Goal: Task Accomplishment & Management: Complete application form

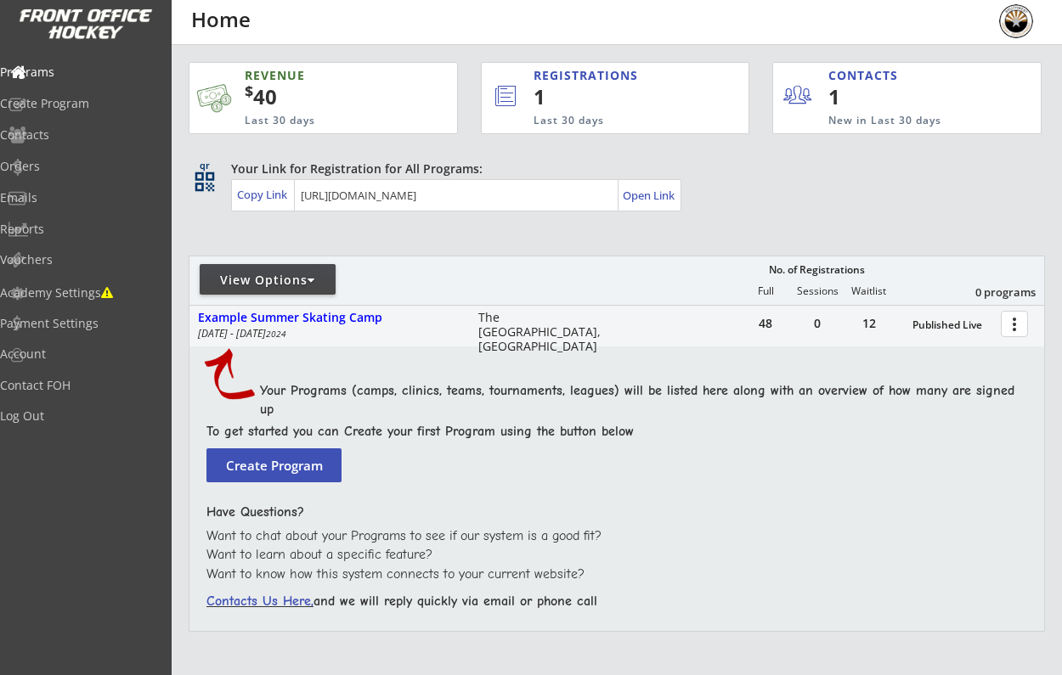
click at [298, 471] on button "Create Program" at bounding box center [273, 465] width 135 height 34
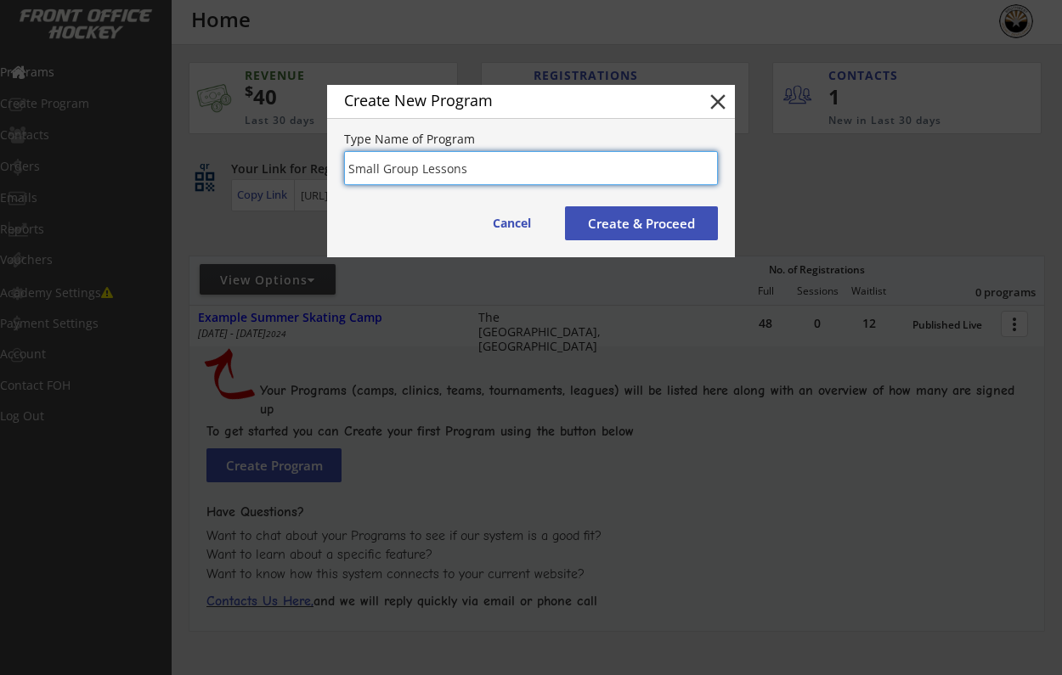
type input "Small Group Lessons"
click at [622, 224] on button "Create & Proceed" at bounding box center [641, 223] width 153 height 34
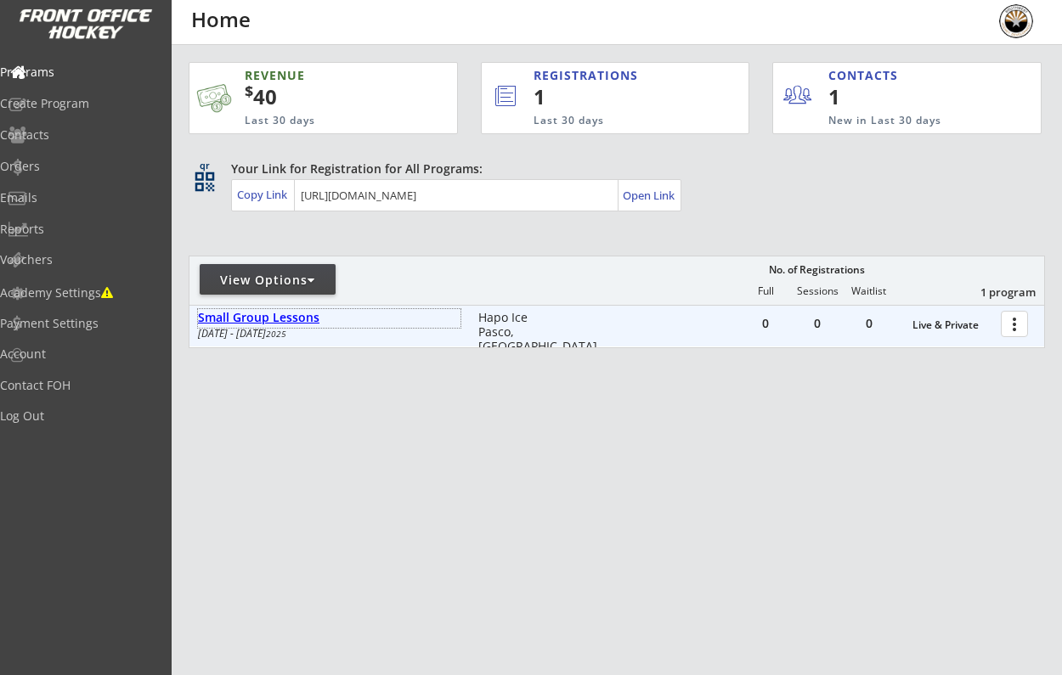
click at [304, 319] on div "Small Group Lessons" at bounding box center [329, 318] width 262 height 14
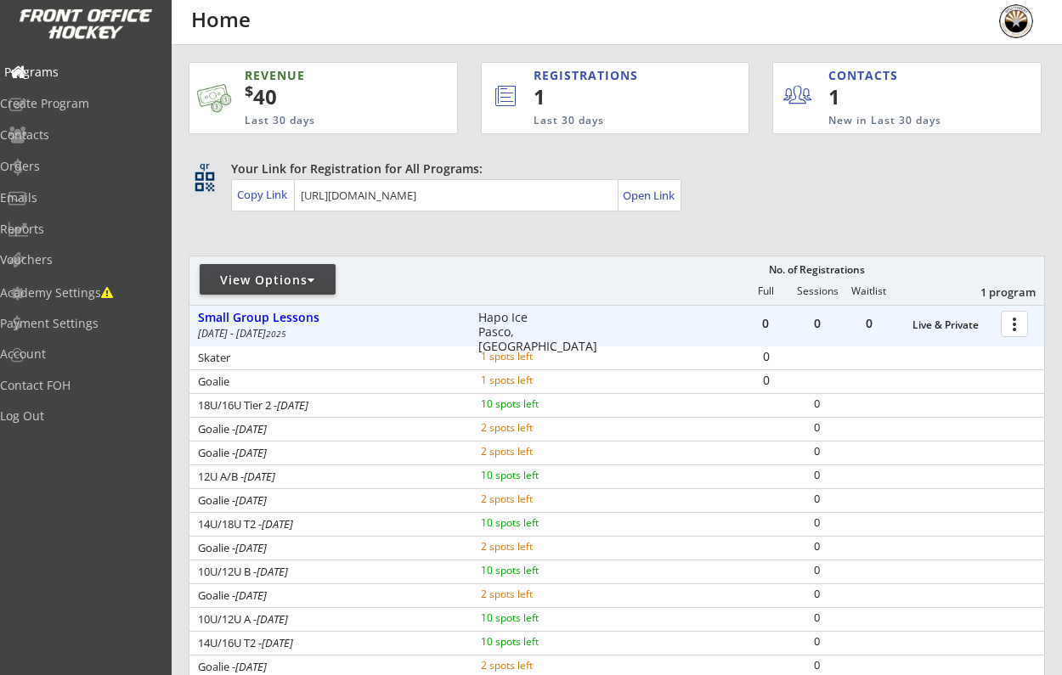
click at [93, 78] on div "Programs" at bounding box center [80, 72] width 153 height 12
click at [1016, 335] on div at bounding box center [1017, 323] width 30 height 30
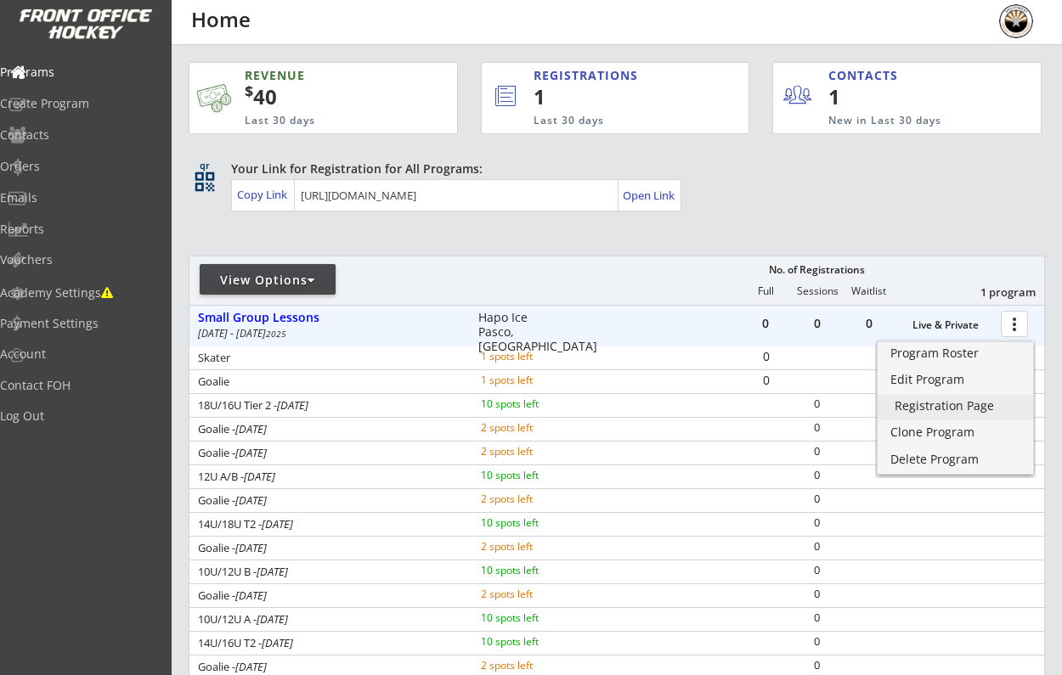
click at [983, 400] on div "Registration Page" at bounding box center [954, 406] width 121 height 12
click at [992, 381] on div "Edit Program" at bounding box center [954, 380] width 121 height 12
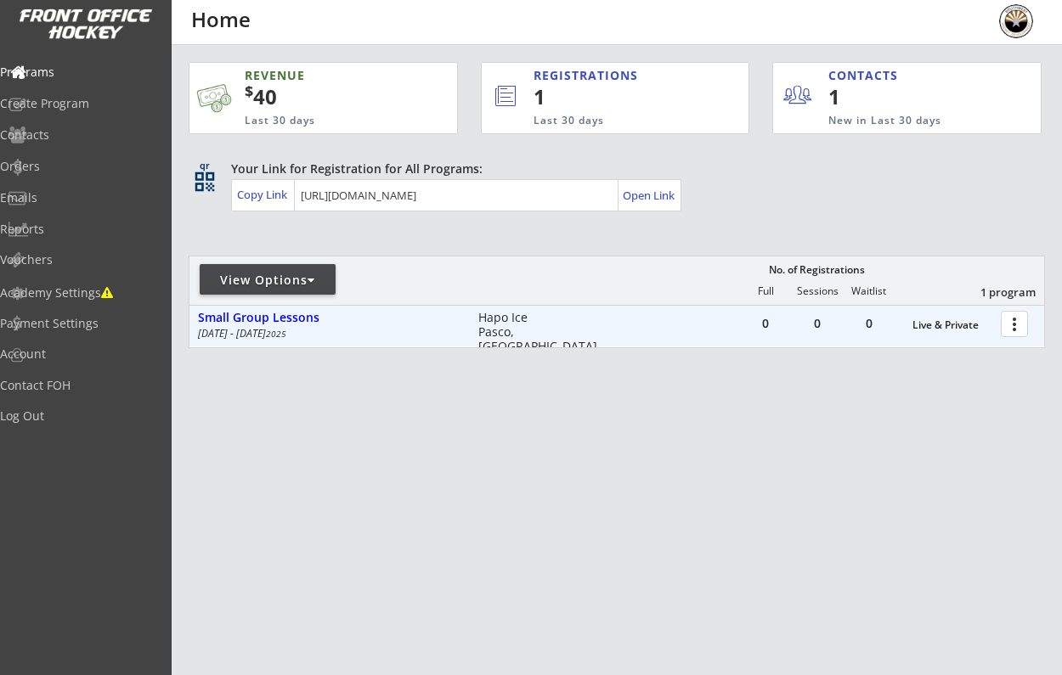
click at [1014, 320] on div at bounding box center [1017, 323] width 30 height 30
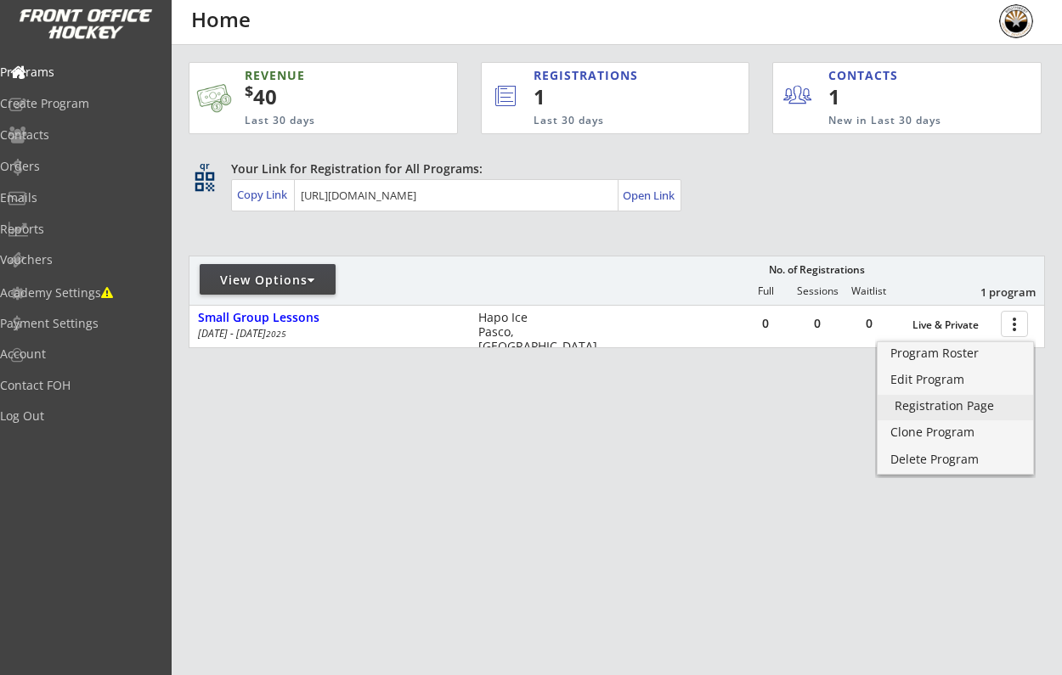
click at [990, 402] on div "Registration Page" at bounding box center [954, 406] width 121 height 12
click at [913, 379] on div "Edit Program" at bounding box center [954, 380] width 121 height 12
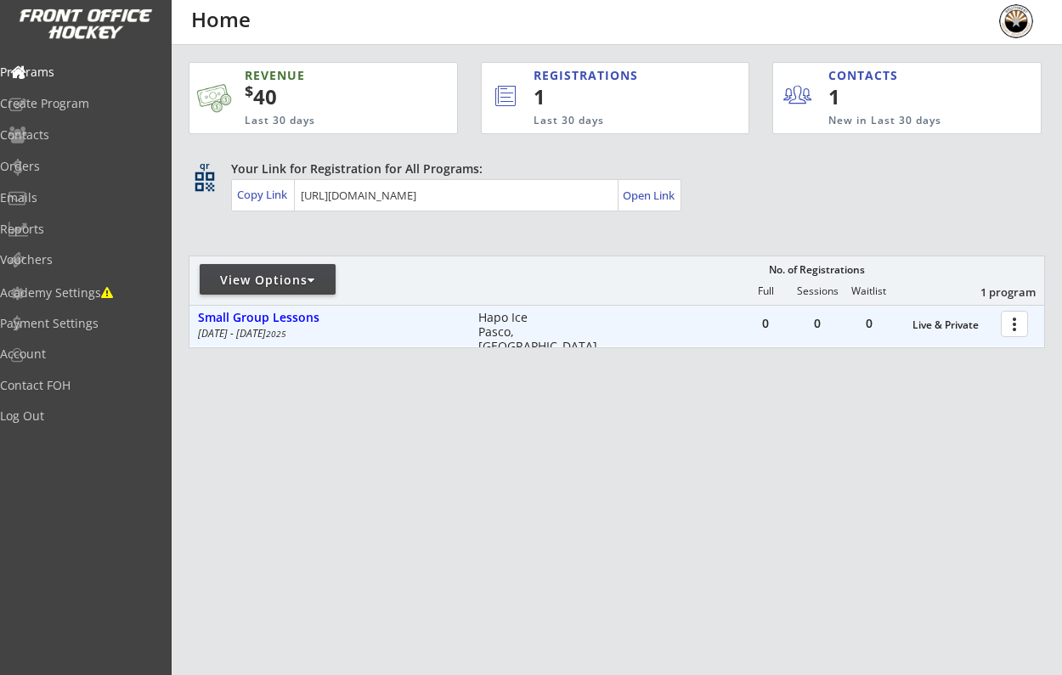
click at [1002, 327] on div at bounding box center [1017, 323] width 30 height 30
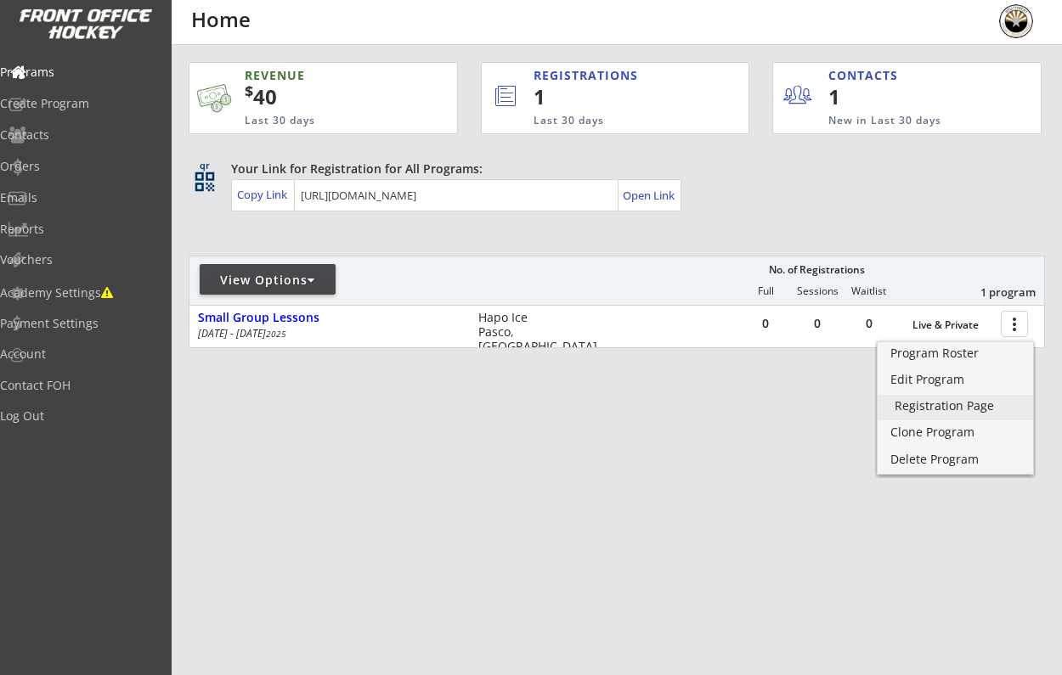
click at [959, 414] on link "Registration Page" at bounding box center [954, 407] width 155 height 25
